Goal: Find specific page/section: Find specific page/section

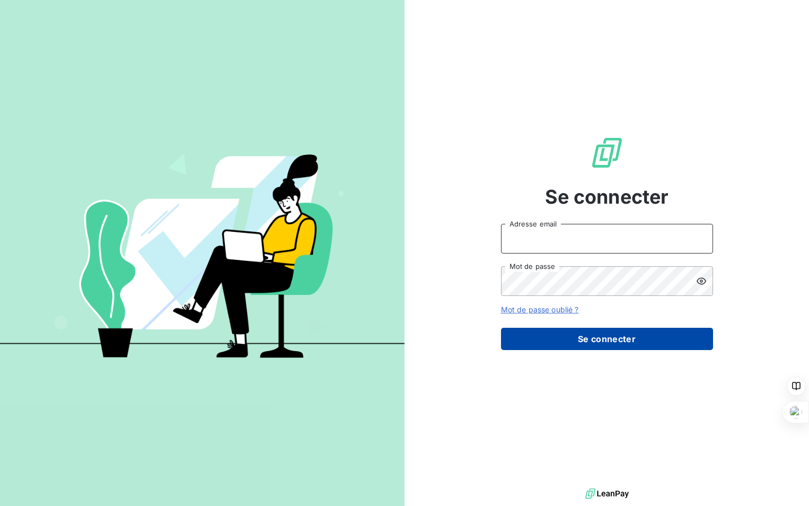
type input "p.rochard@auditpl.fr"
click at [612, 337] on button "Se connecter" at bounding box center [607, 339] width 212 height 22
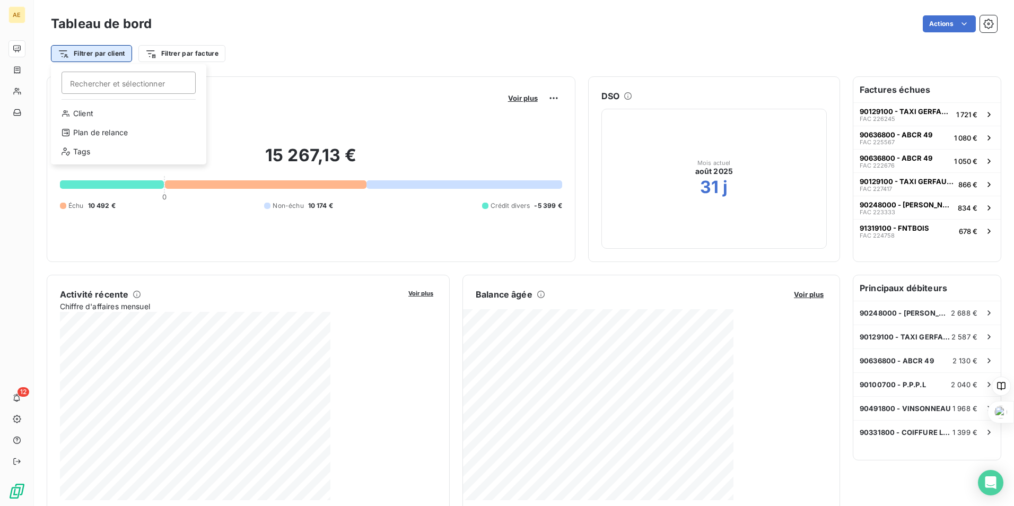
click at [124, 58] on html "AE 12 Tableau de bord Actions Filtrer par client Rechercher et sélectionner Cli…" at bounding box center [507, 253] width 1014 height 506
click at [127, 78] on input "p" at bounding box center [128, 83] width 134 height 22
type input "pollen"
drag, startPoint x: 94, startPoint y: 84, endPoint x: 22, endPoint y: 78, distance: 72.3
click at [22, 78] on html "AE 12 Tableau de bord Actions Filtrer par client pollen Rechercher et sélection…" at bounding box center [507, 253] width 1014 height 506
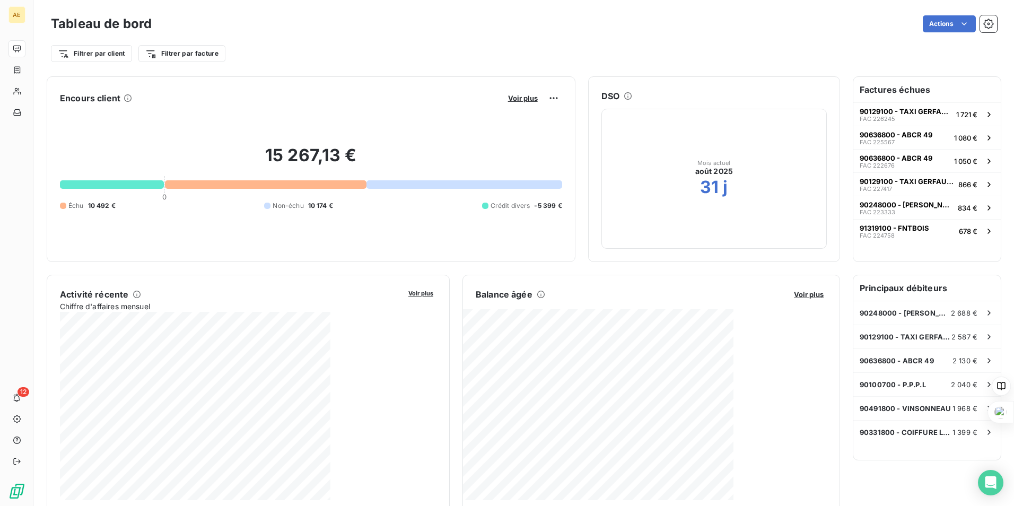
click at [94, 49] on html "AE 12 Tableau de bord Actions Filtrer par client Filtrer par facture Encours cl…" at bounding box center [507, 253] width 1014 height 506
click at [95, 50] on html "AE 12 Tableau de bord Actions Filtrer par client Rechercher et sélectionner Cli…" at bounding box center [507, 253] width 1014 height 506
click at [86, 118] on div "Client" at bounding box center [128, 113] width 147 height 17
click at [281, 83] on input at bounding box center [330, 81] width 131 height 22
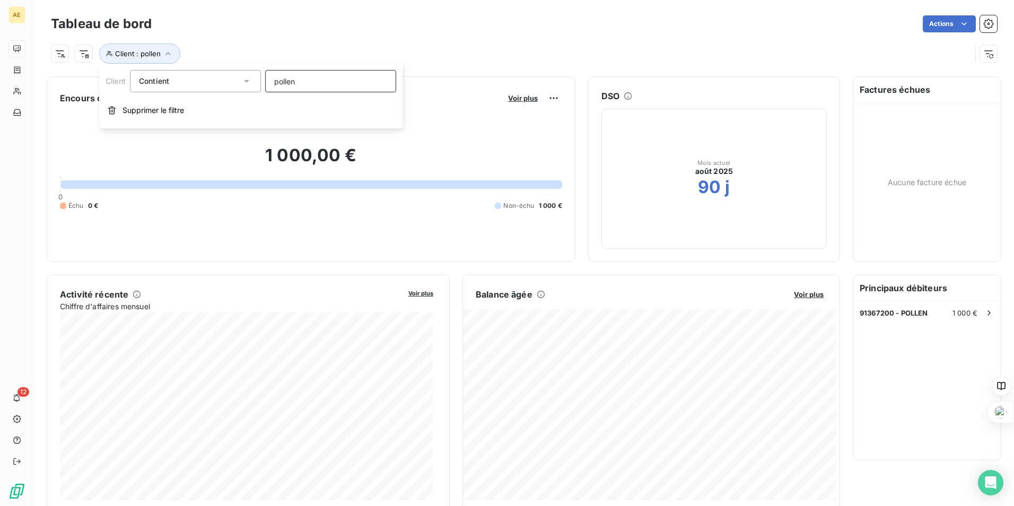
type input "pollen"
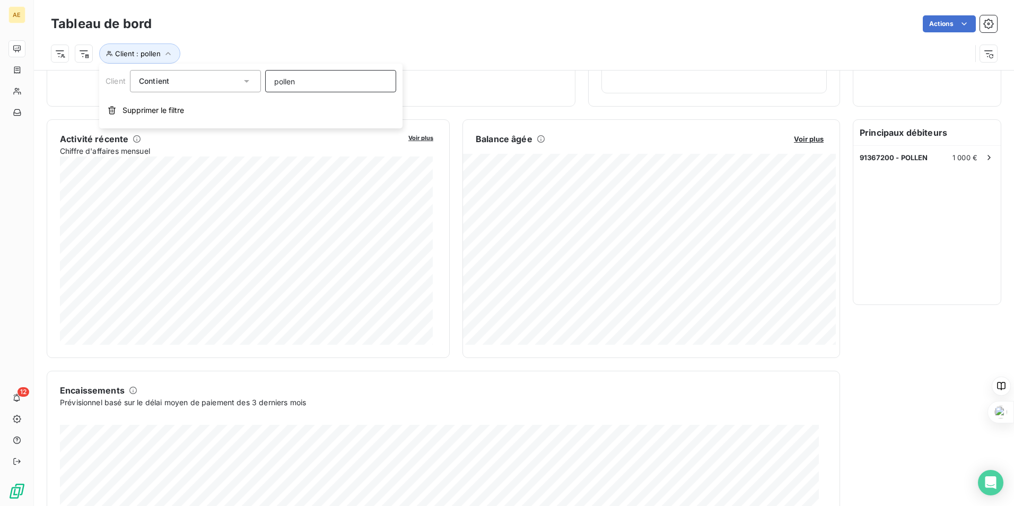
scroll to position [160, 0]
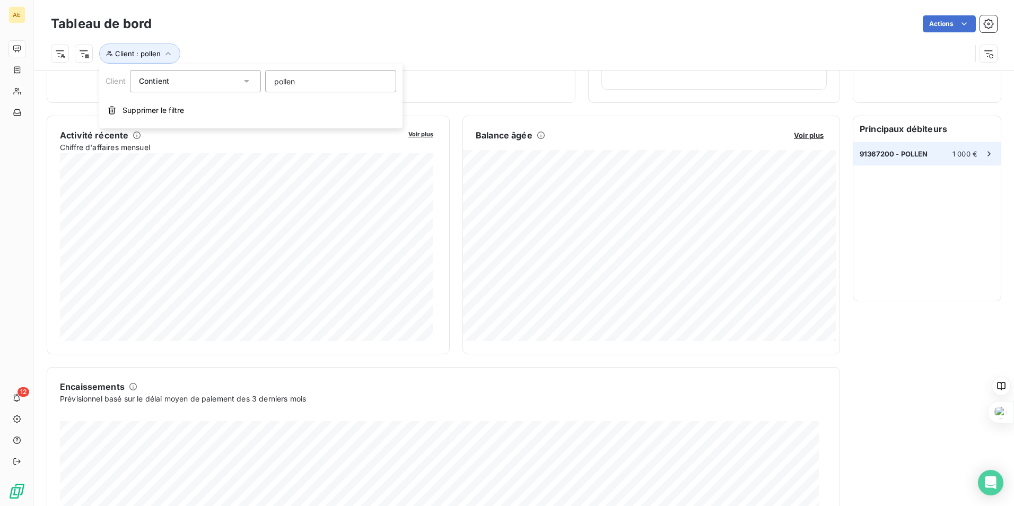
click at [808, 153] on span "1 000 €" at bounding box center [964, 153] width 25 height 8
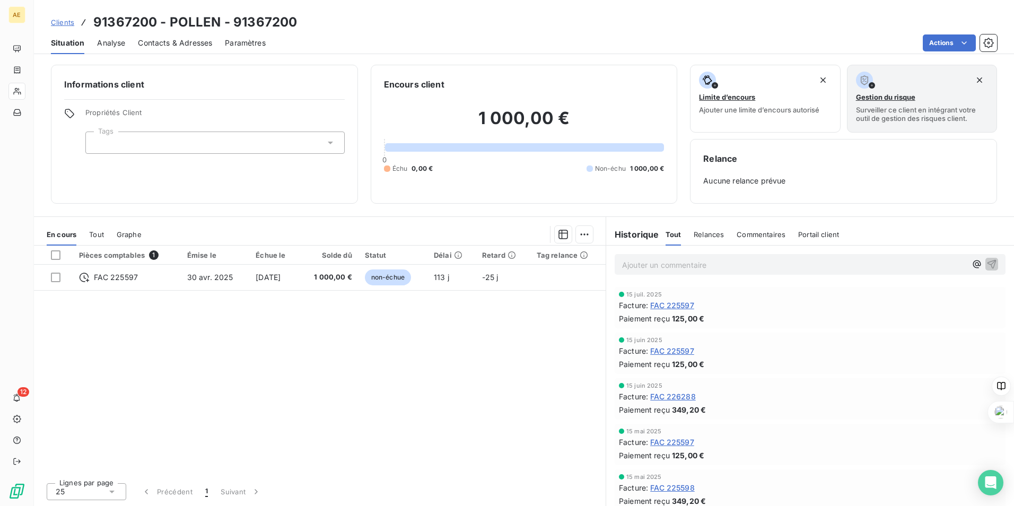
scroll to position [188, 0]
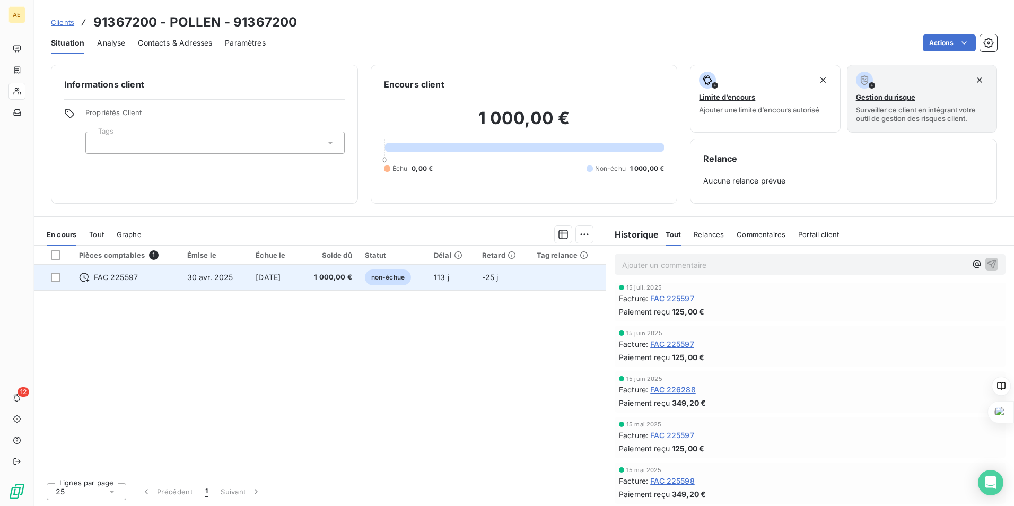
click at [125, 281] on span "FAC 225597" at bounding box center [116, 277] width 45 height 11
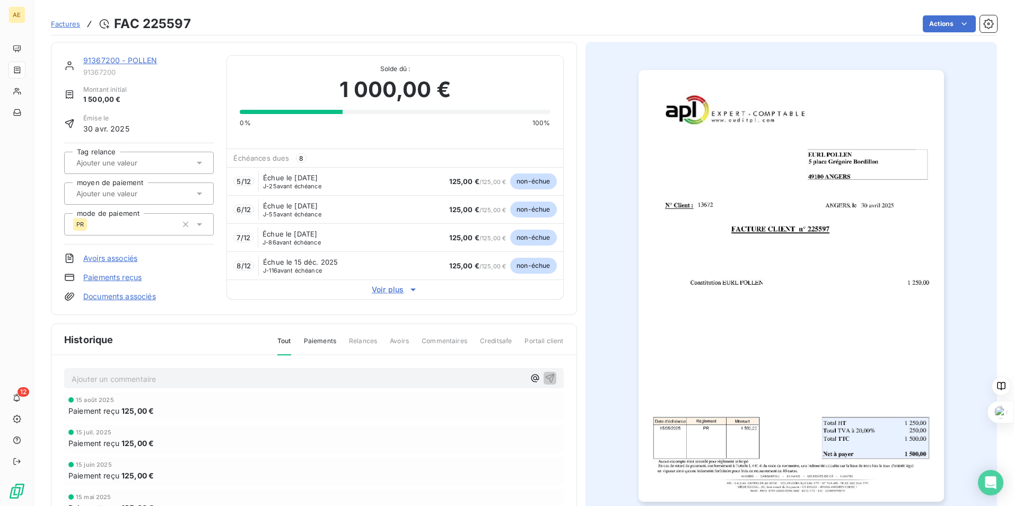
scroll to position [54, 0]
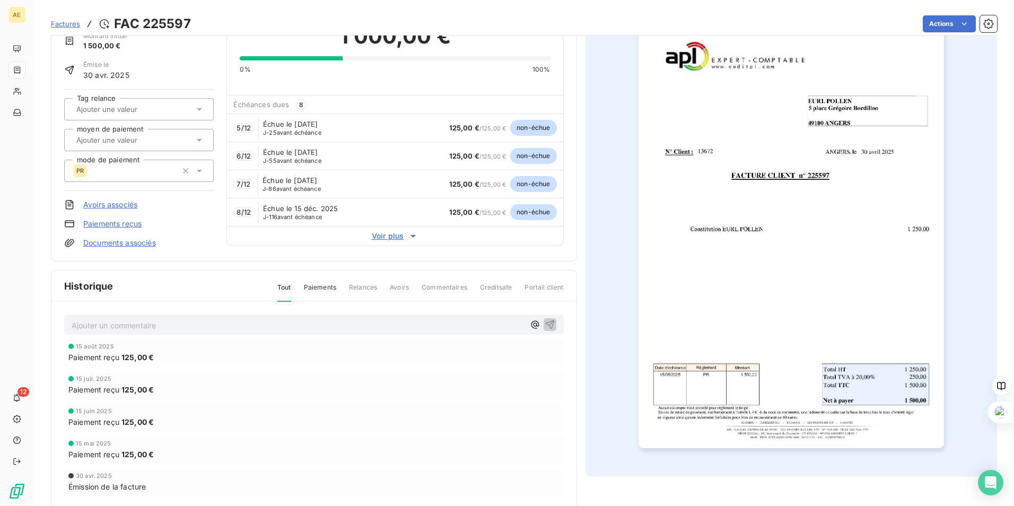
click at [382, 237] on span "Voir plus" at bounding box center [395, 236] width 336 height 11
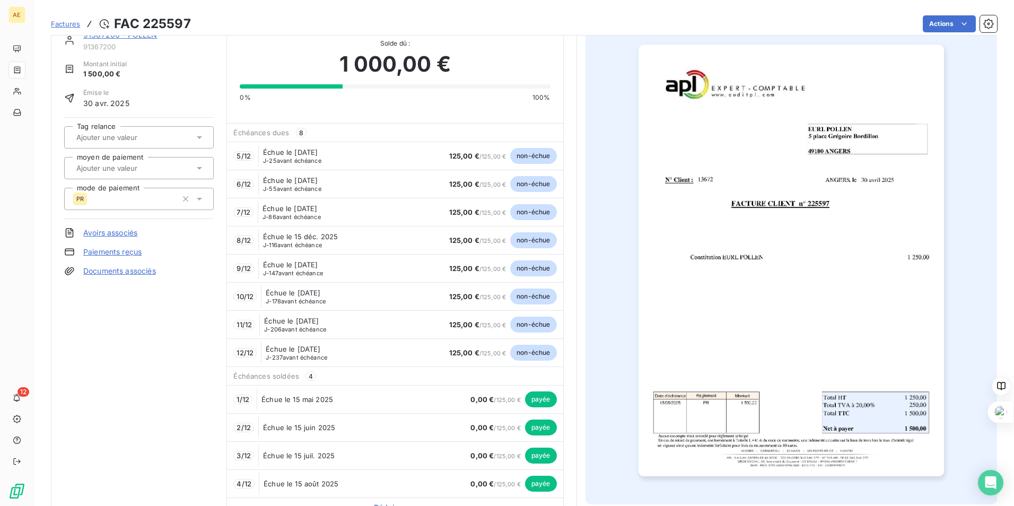
scroll to position [0, 0]
